Goal: Task Accomplishment & Management: Use online tool/utility

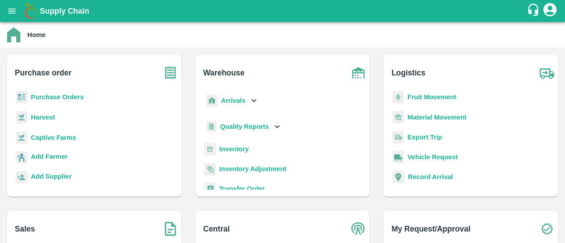
click at [234, 147] on b "Inventory" at bounding box center [234, 149] width 30 height 7
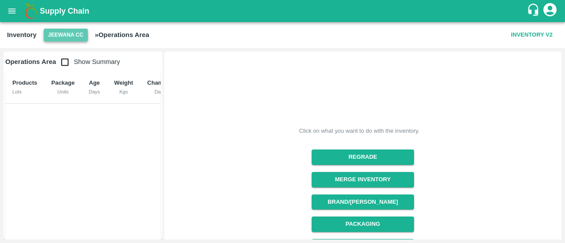
click at [79, 41] on button "Jeewana CC" at bounding box center [66, 35] width 44 height 13
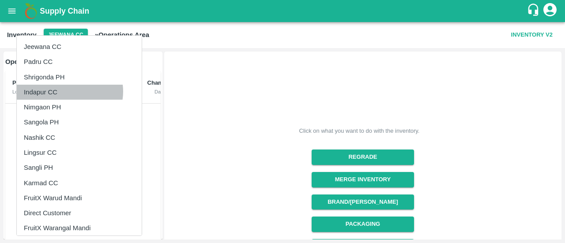
click at [69, 92] on li "Indapur CC" at bounding box center [79, 92] width 125 height 15
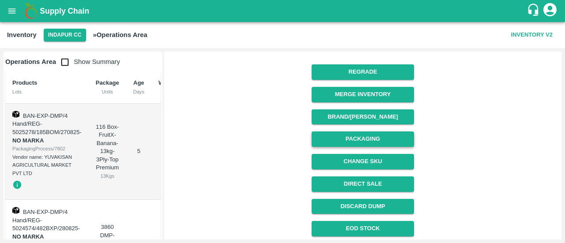
scroll to position [86, 0]
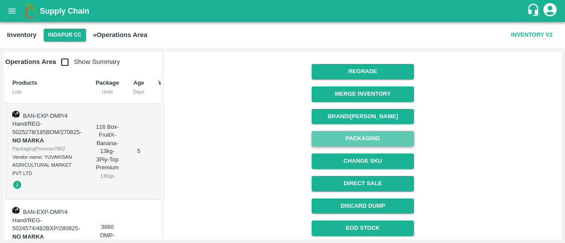
click at [370, 134] on button "Packaging" at bounding box center [362, 138] width 102 height 15
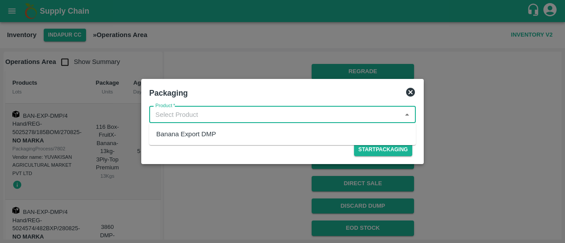
click at [372, 116] on input "Product   *" at bounding box center [275, 114] width 247 height 11
click at [211, 134] on div "Banana Export DMP" at bounding box center [186, 134] width 60 height 10
type input "Banana Export DMP"
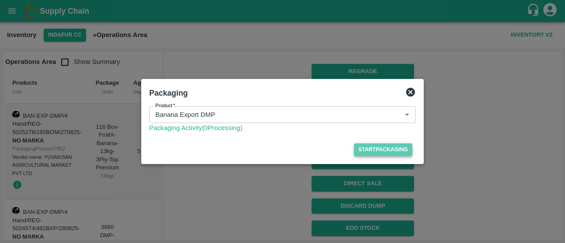
click at [380, 151] on button "Start Packaging" at bounding box center [383, 149] width 58 height 13
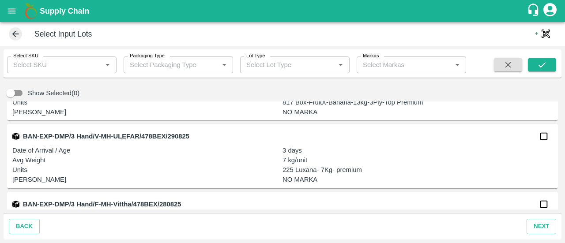
scroll to position [1046, 0]
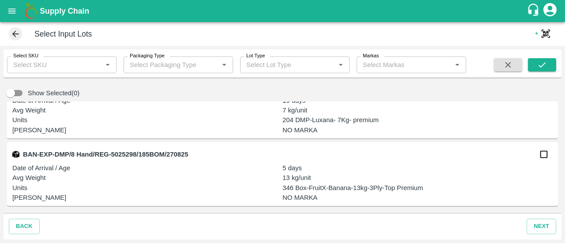
click at [11, 38] on icon at bounding box center [16, 34] width 10 height 10
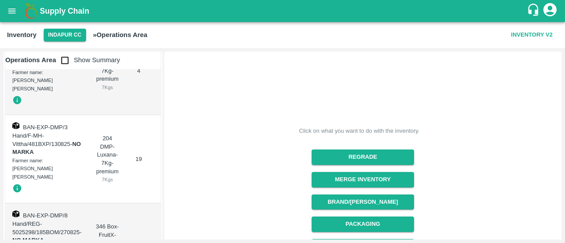
scroll to position [154, 0]
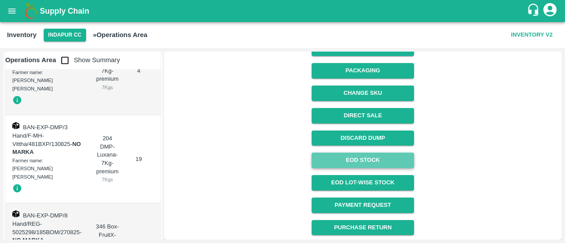
click at [373, 163] on link "EOD Stock" at bounding box center [362, 160] width 102 height 15
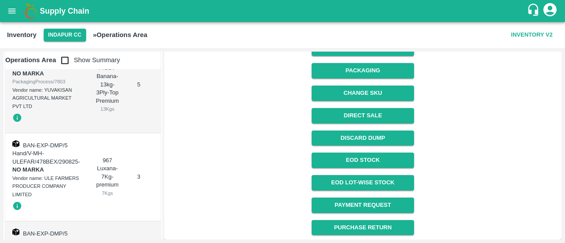
scroll to position [570, 0]
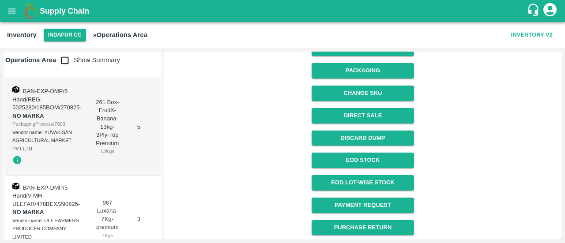
click at [42, 112] on strong "NO MARKA" at bounding box center [28, 115] width 32 height 7
click at [7, 6] on icon "open drawer" at bounding box center [12, 11] width 10 height 10
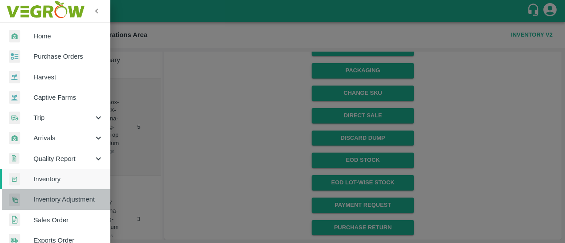
click at [56, 195] on span "Inventory Adjustment" at bounding box center [69, 200] width 70 height 10
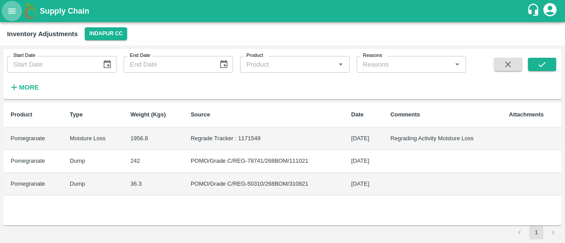
click at [12, 10] on icon "open drawer" at bounding box center [12, 11] width 10 height 10
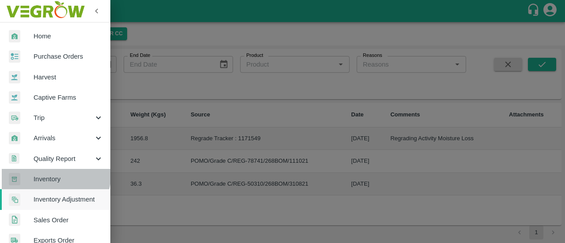
click at [43, 173] on link "Inventory" at bounding box center [55, 179] width 110 height 20
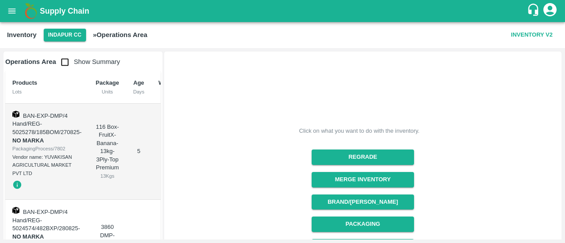
click at [11, 10] on icon "open drawer" at bounding box center [12, 11] width 10 height 10
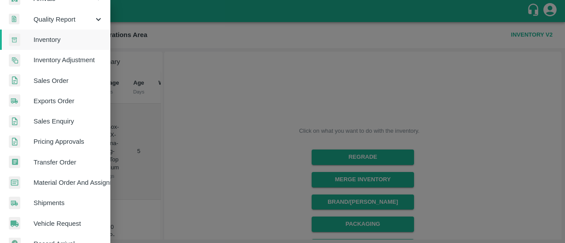
scroll to position [150, 0]
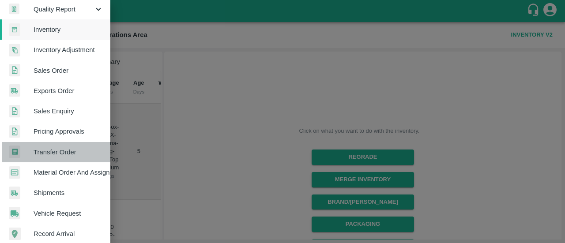
click at [66, 151] on span "Transfer Order" at bounding box center [69, 152] width 70 height 10
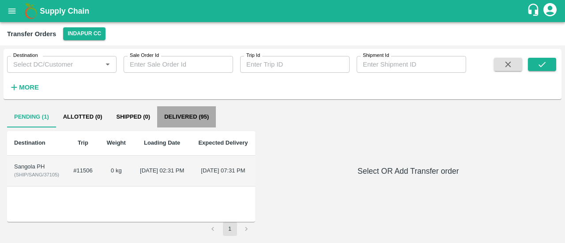
click at [186, 112] on button "Delivered (95)" at bounding box center [186, 116] width 59 height 21
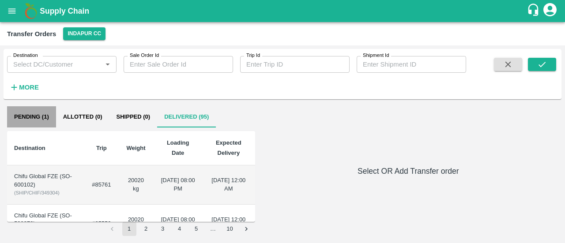
click at [33, 116] on button "Pending (1)" at bounding box center [31, 116] width 49 height 21
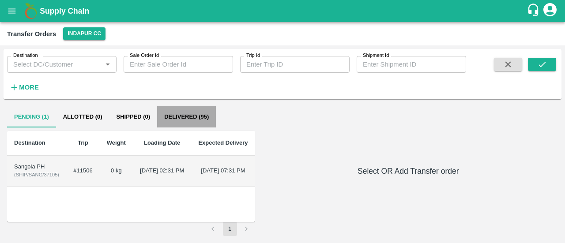
click at [185, 113] on button "Delivered (95)" at bounding box center [186, 116] width 59 height 21
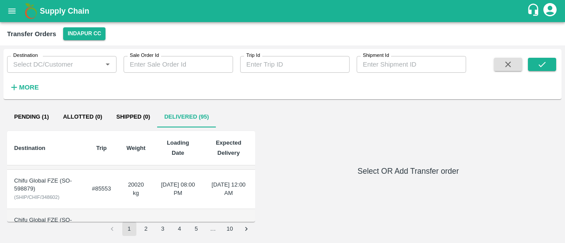
scroll to position [35, 0]
click at [10, 9] on icon "open drawer" at bounding box center [11, 10] width 7 height 5
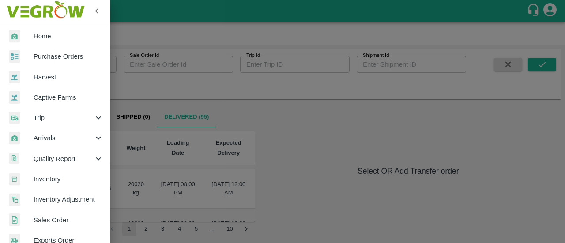
click at [176, 81] on div at bounding box center [282, 121] width 565 height 243
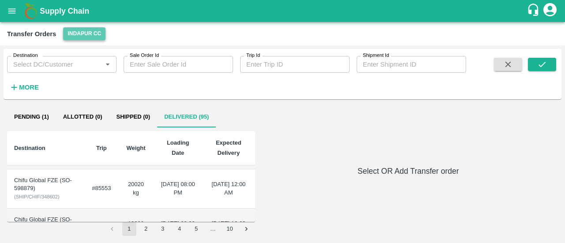
click at [93, 38] on button "Indapur CC" at bounding box center [84, 33] width 42 height 13
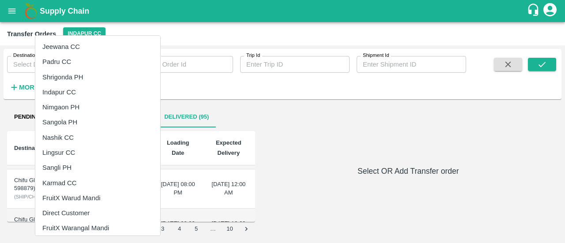
click at [16, 11] on div at bounding box center [282, 121] width 565 height 243
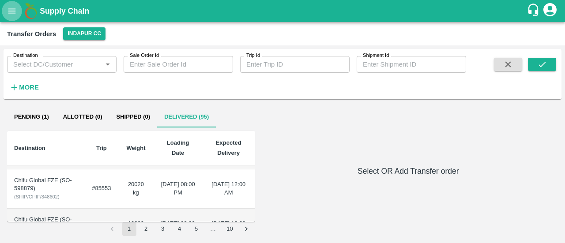
click at [11, 12] on icon "open drawer" at bounding box center [12, 11] width 10 height 10
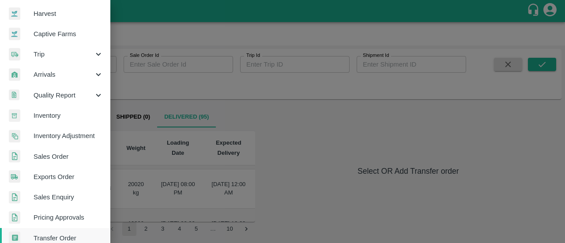
scroll to position [64, 0]
click at [60, 110] on span "Inventory" at bounding box center [69, 115] width 70 height 10
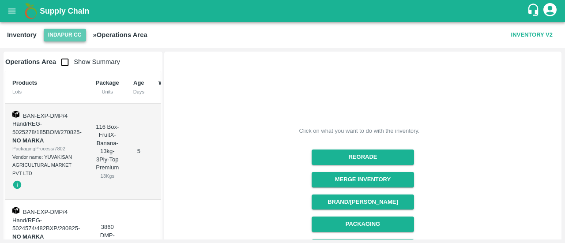
click at [79, 39] on button "Indapur CC" at bounding box center [65, 35] width 42 height 13
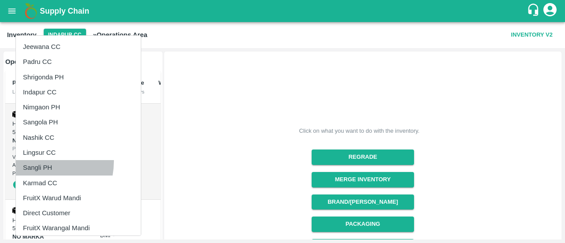
click at [35, 161] on li "Sangli PH" at bounding box center [78, 167] width 125 height 15
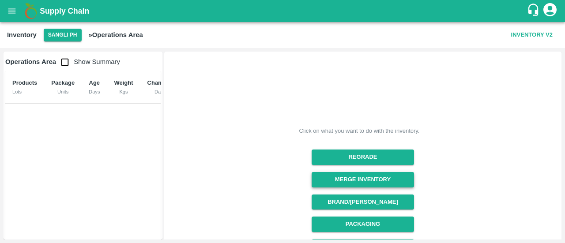
scroll to position [154, 0]
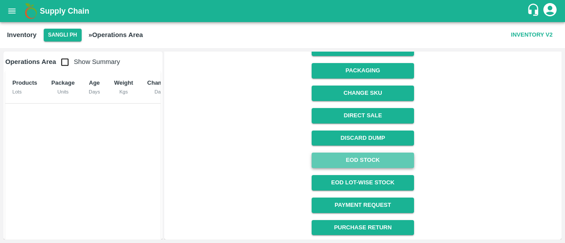
click at [369, 154] on link "EOD Stock" at bounding box center [362, 160] width 102 height 15
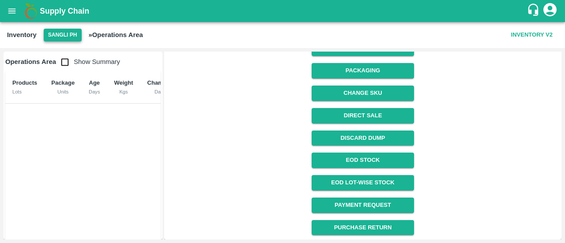
click at [66, 38] on button "Sangli PH" at bounding box center [63, 35] width 38 height 13
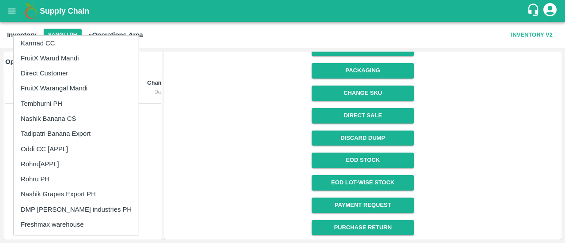
scroll to position [140, 0]
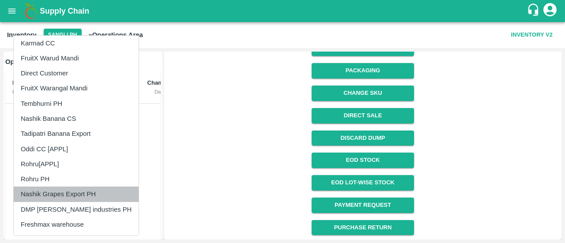
click at [78, 192] on li "Nashik Grapes Export PH" at bounding box center [76, 194] width 125 height 15
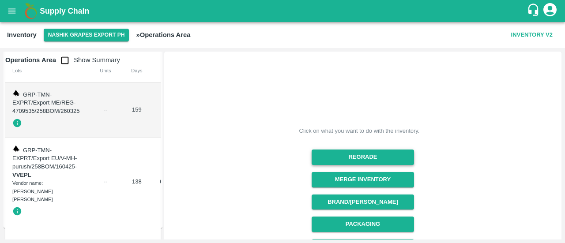
scroll to position [154, 0]
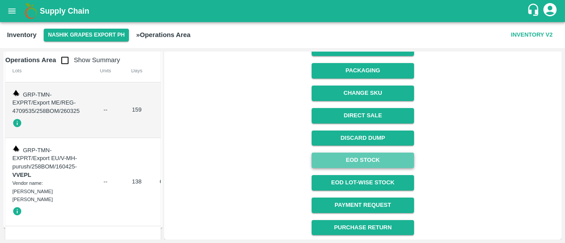
click at [366, 157] on link "EOD Stock" at bounding box center [362, 160] width 102 height 15
